Goal: Communication & Community: Answer question/provide support

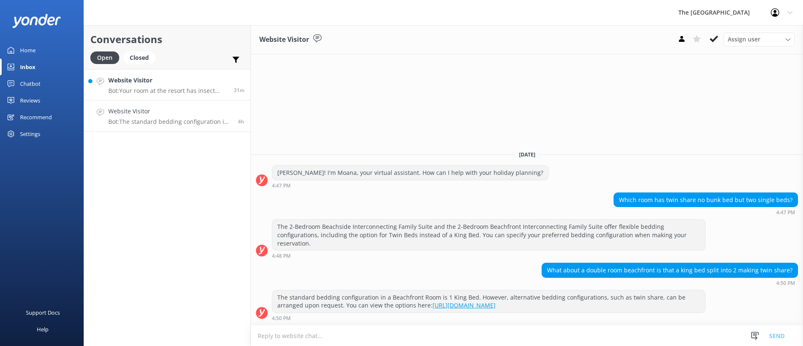
click at [183, 84] on h4 "Website Visitor" at bounding box center [167, 80] width 119 height 9
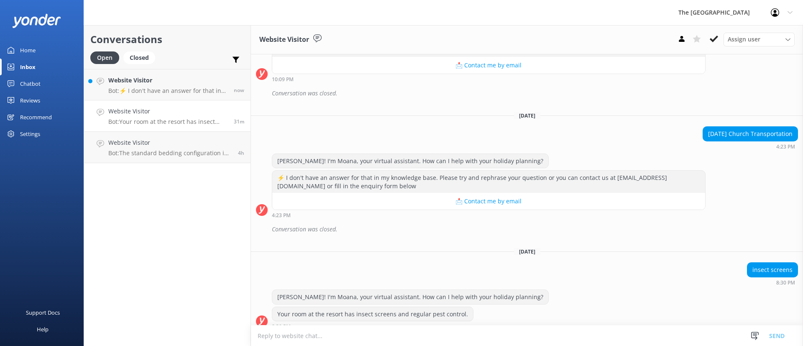
scroll to position [10300, 0]
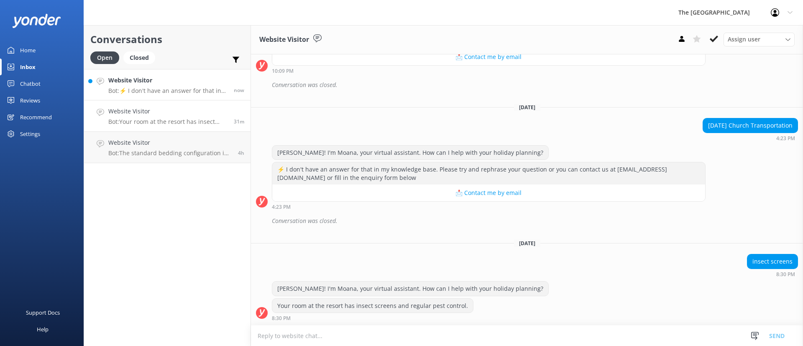
drag, startPoint x: 130, startPoint y: 89, endPoint x: 144, endPoint y: 89, distance: 14.6
click at [129, 89] on p "Bot: ⚡ I don't have an answer for that in my knowledge base. Please try and rep…" at bounding box center [167, 91] width 119 height 8
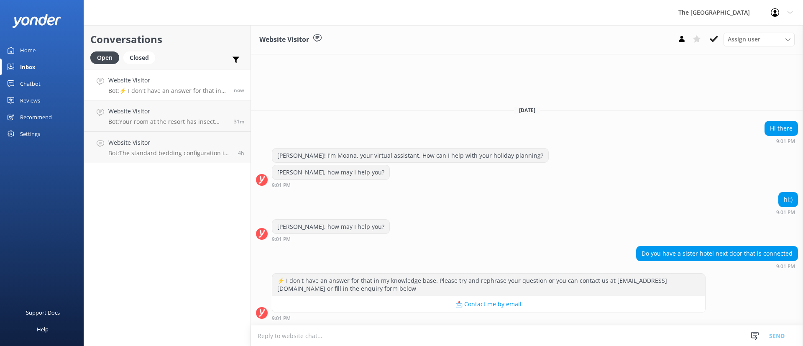
click at [371, 336] on textarea at bounding box center [527, 335] width 552 height 20
click at [453, 339] on textarea "[PERSON_NAME]. This is [PERSON_NAME] from the Reservations. Yes, we have, our" at bounding box center [527, 335] width 552 height 21
paste textarea "Sanctuary Rarotonga on [GEOGRAPHIC_DATA]"
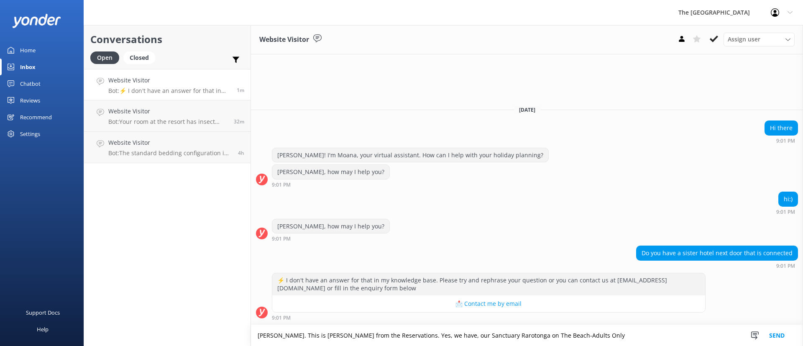
click at [420, 333] on textarea "[PERSON_NAME]. This is [PERSON_NAME] from the Reservations. Yes, we have, our S…" at bounding box center [527, 335] width 552 height 21
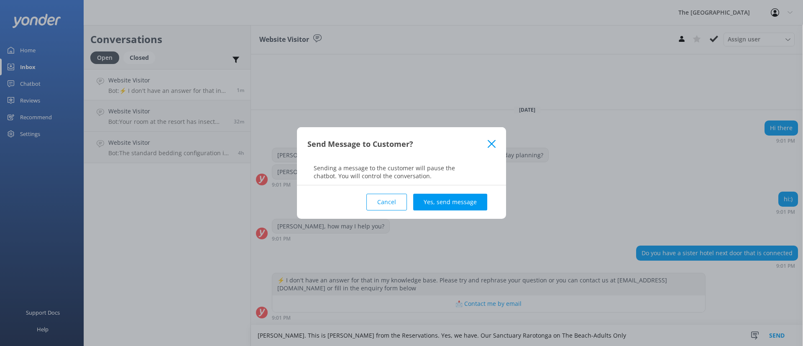
click at [492, 142] on use at bounding box center [491, 144] width 8 height 8
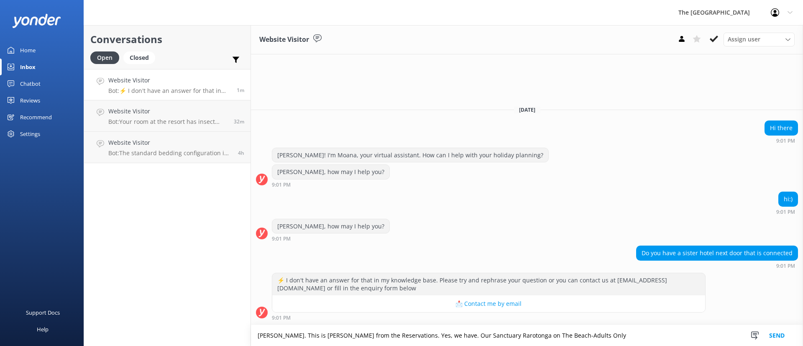
click at [594, 335] on textarea "[PERSON_NAME]. This is [PERSON_NAME] from the Reservations. Yes, we have. Our S…" at bounding box center [527, 335] width 552 height 21
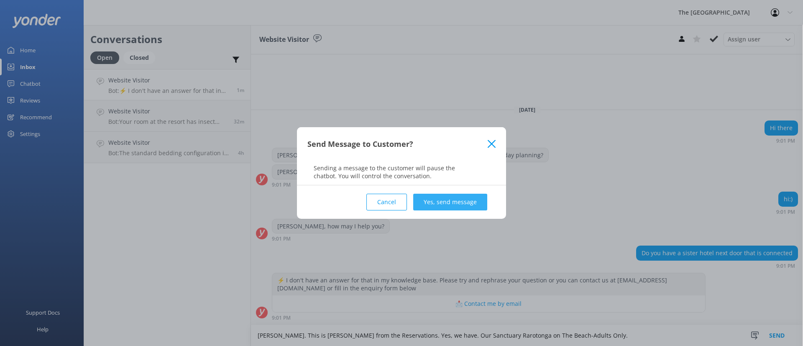
type textarea "[PERSON_NAME]. This is [PERSON_NAME] from the Reservations. Yes, we have. Our S…"
click at [455, 196] on button "Yes, send message" at bounding box center [450, 202] width 74 height 17
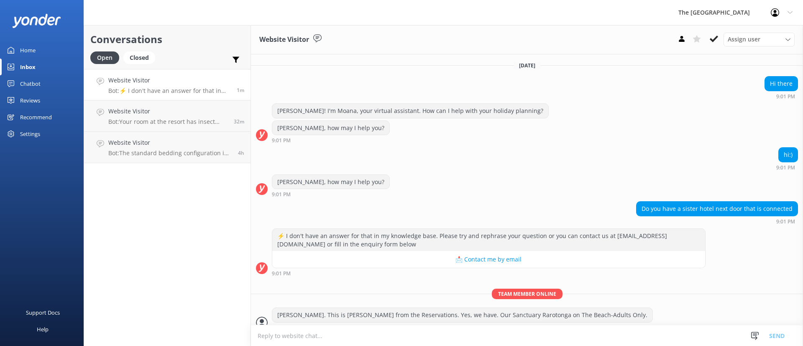
scroll to position [10, 0]
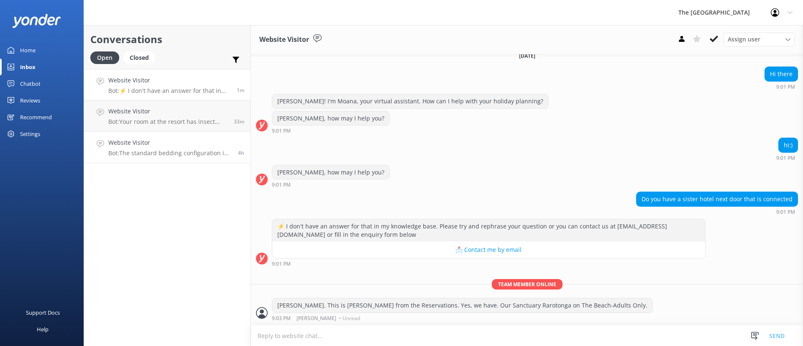
drag, startPoint x: 195, startPoint y: 102, endPoint x: 196, endPoint y: 138, distance: 36.0
click at [195, 102] on link "Website Visitor Bot: Your room at the resort has insect screens and regular pes…" at bounding box center [167, 115] width 166 height 31
click at [196, 138] on h4 "Website Visitor" at bounding box center [169, 142] width 123 height 9
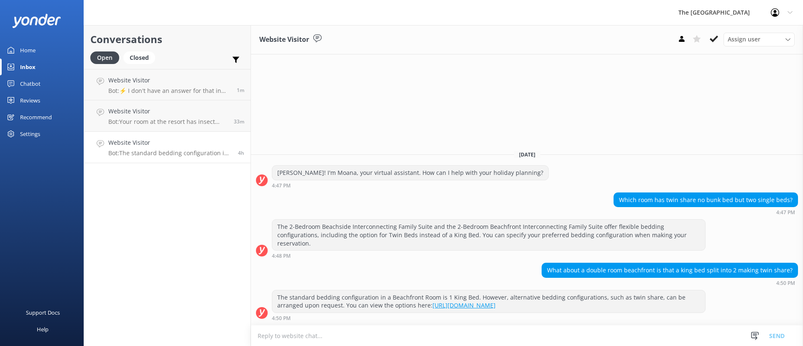
click at [204, 143] on h4 "Website Visitor" at bounding box center [169, 142] width 123 height 9
click at [189, 157] on link "Website Visitor Bot: The standard bedding configuration in a Beachfront Room is…" at bounding box center [167, 147] width 166 height 31
click at [716, 36] on icon at bounding box center [713, 39] width 8 height 8
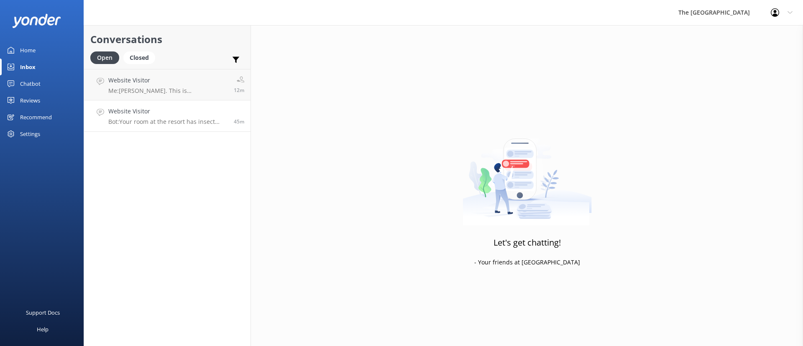
click at [196, 112] on h4 "Website Visitor" at bounding box center [167, 111] width 119 height 9
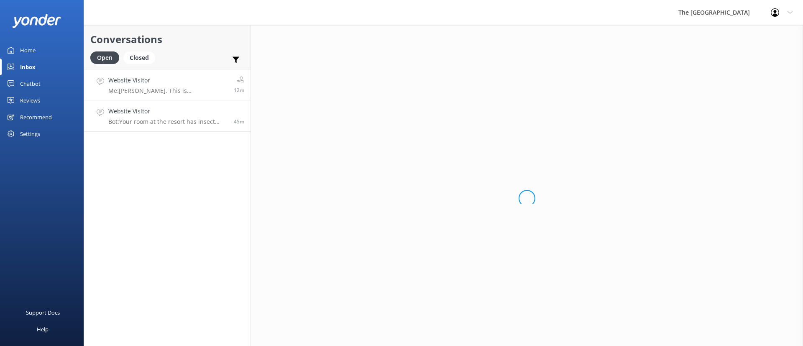
click at [188, 81] on h4 "Website Visitor" at bounding box center [167, 80] width 119 height 9
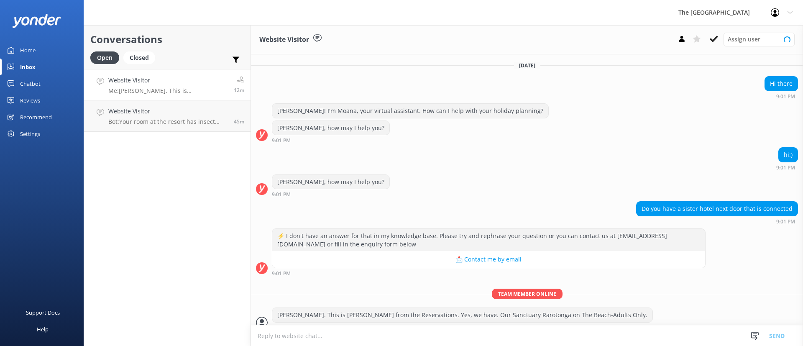
scroll to position [10, 0]
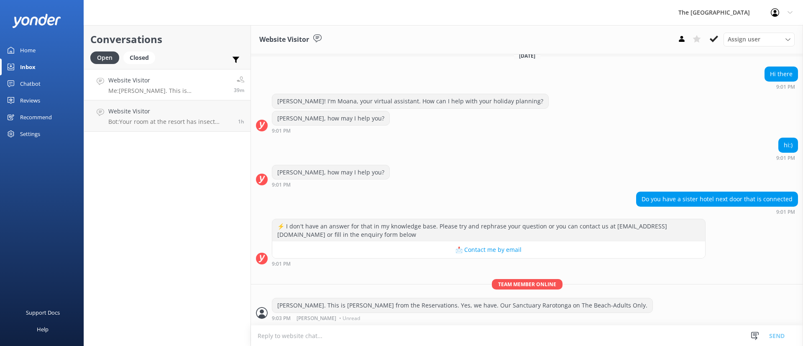
click at [194, 79] on h4 "Website Visitor" at bounding box center [167, 80] width 119 height 9
click at [194, 80] on h4 "Website Visitor" at bounding box center [167, 80] width 119 height 9
click at [181, 107] on h4 "Website Visitor" at bounding box center [169, 111] width 123 height 9
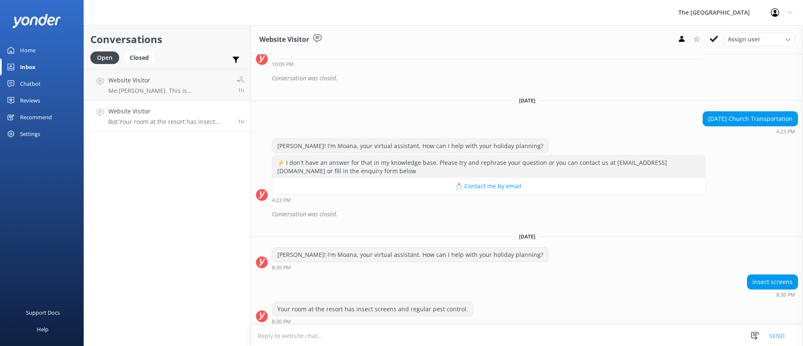
scroll to position [10310, 0]
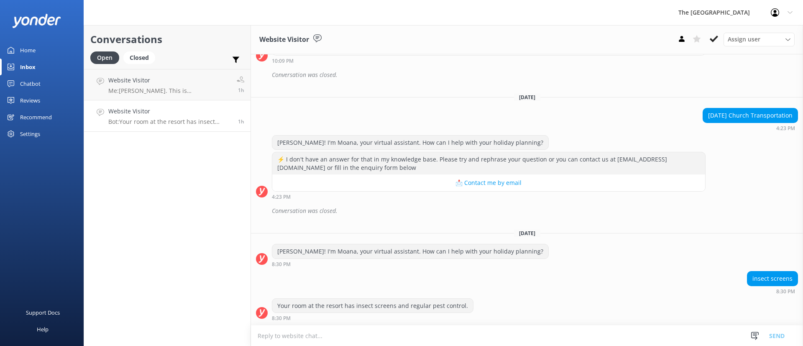
click at [180, 157] on div "Conversations Open Closed Important Assigned to me Unassigned Website Visitor M…" at bounding box center [167, 185] width 167 height 321
